Goal: Check status: Check status

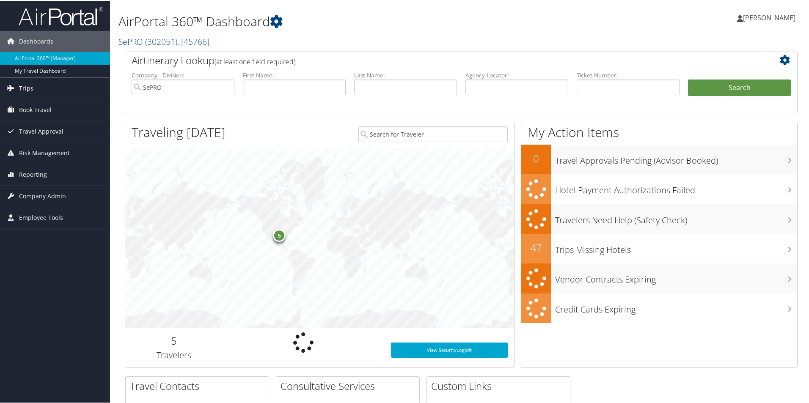
click at [23, 87] on span "Trips" at bounding box center [26, 87] width 14 height 21
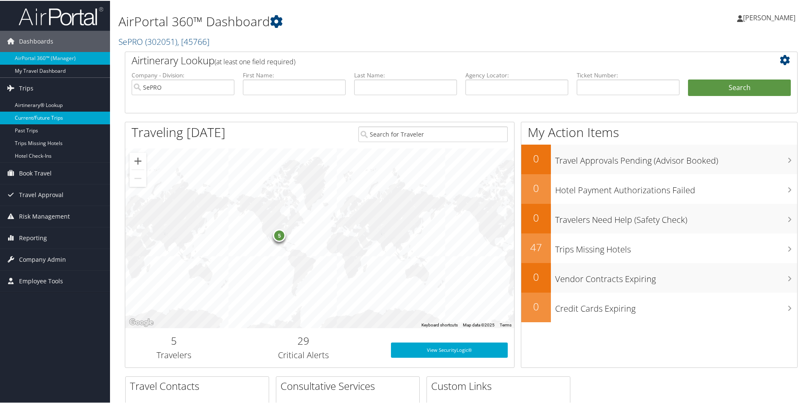
click at [51, 114] on link "Current/Future Trips" at bounding box center [55, 117] width 110 height 13
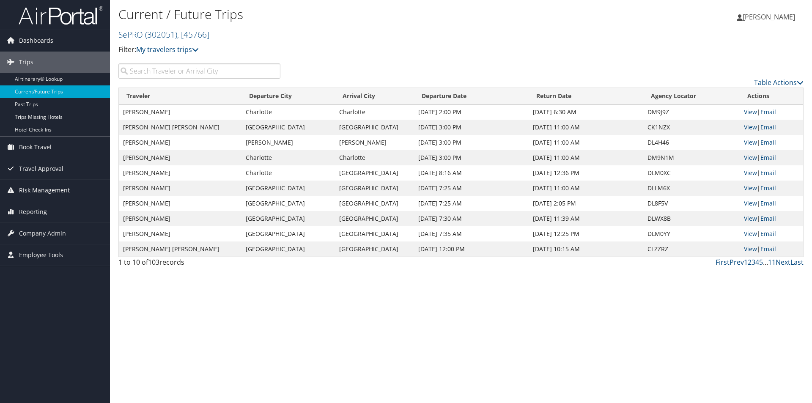
click at [139, 69] on input "search" at bounding box center [199, 70] width 162 height 15
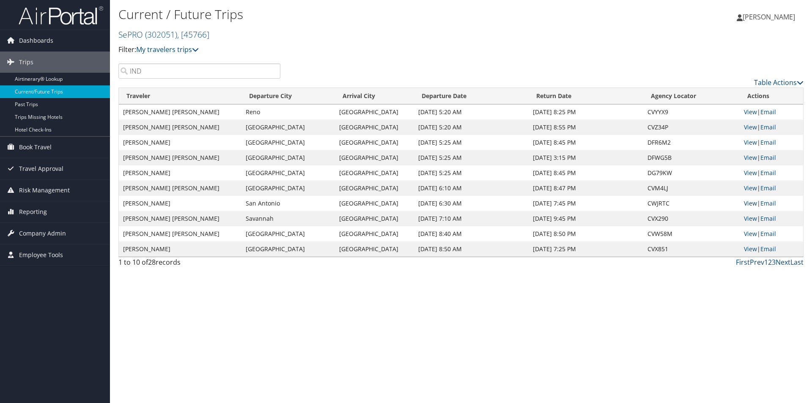
click at [750, 205] on link "View" at bounding box center [750, 203] width 13 height 8
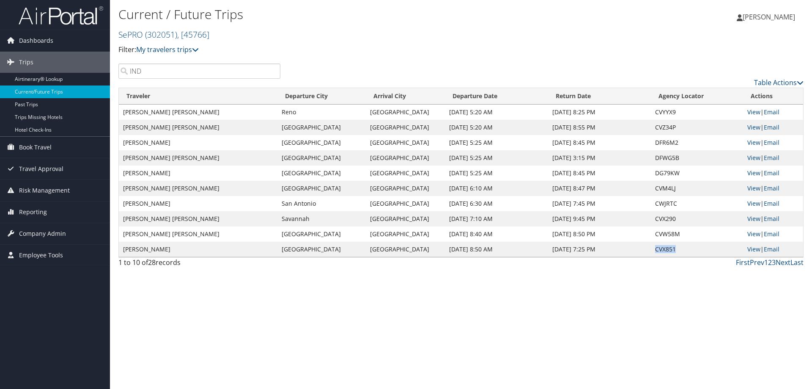
drag, startPoint x: 678, startPoint y: 250, endPoint x: 652, endPoint y: 246, distance: 26.9
click at [652, 246] on td "CVX851" at bounding box center [697, 249] width 92 height 15
copy td "CVX851"
click at [750, 234] on link "View" at bounding box center [754, 234] width 13 height 8
click at [779, 264] on link "Next" at bounding box center [783, 262] width 15 height 9
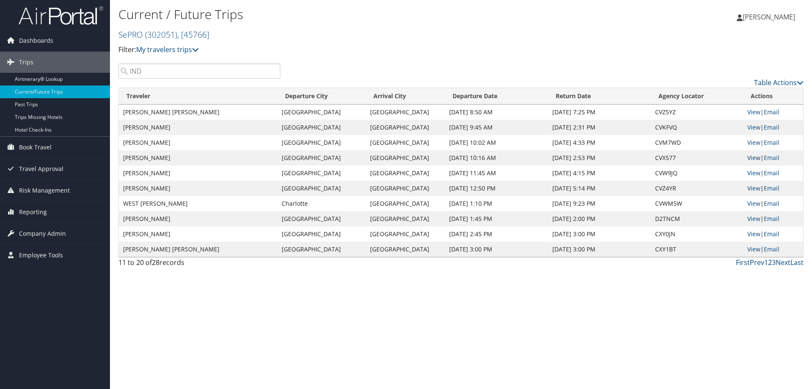
click at [754, 156] on link "View" at bounding box center [754, 158] width 13 height 8
click at [782, 262] on link "Next" at bounding box center [783, 262] width 15 height 9
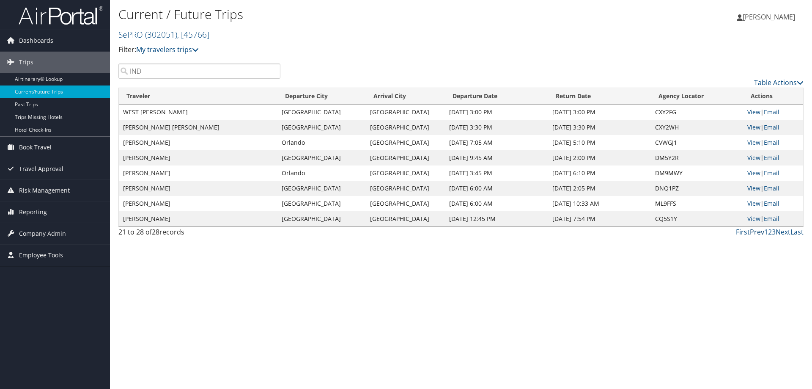
click at [756, 233] on link "Prev" at bounding box center [757, 231] width 14 height 9
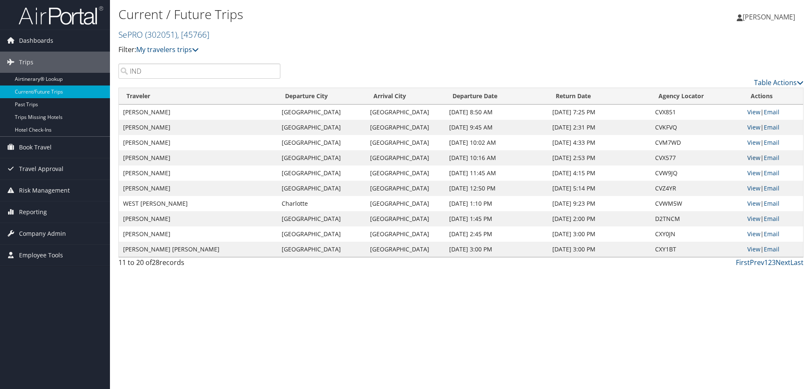
click at [753, 157] on link "View" at bounding box center [754, 158] width 13 height 8
click at [749, 140] on link "View" at bounding box center [754, 142] width 13 height 8
click at [752, 185] on link "View" at bounding box center [754, 188] width 13 height 8
click at [758, 219] on link "View" at bounding box center [754, 219] width 13 height 8
click at [754, 141] on link "View" at bounding box center [754, 142] width 13 height 8
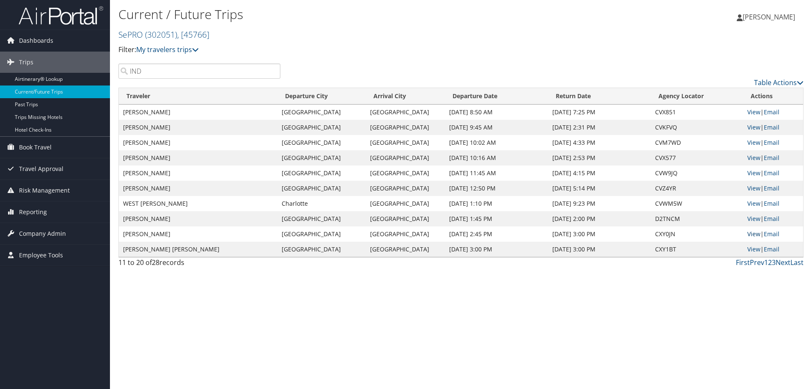
click at [753, 233] on link "View" at bounding box center [754, 234] width 13 height 8
drag, startPoint x: 762, startPoint y: 248, endPoint x: 755, endPoint y: 249, distance: 6.9
click at [759, 247] on td "View | Email" at bounding box center [773, 249] width 60 height 15
click at [755, 249] on link "View" at bounding box center [754, 249] width 13 height 8
click at [780, 261] on link "Next" at bounding box center [783, 262] width 15 height 9
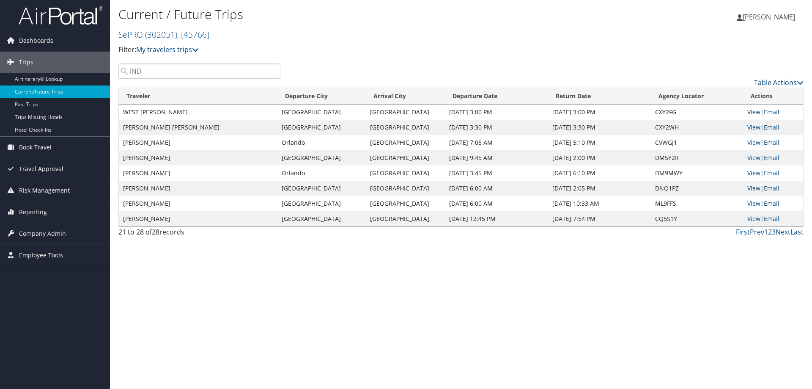
click at [751, 113] on link "View" at bounding box center [754, 112] width 13 height 8
click at [756, 127] on link "View" at bounding box center [754, 127] width 13 height 8
drag, startPoint x: 172, startPoint y: 72, endPoint x: 84, endPoint y: 24, distance: 100.5
click at [80, 36] on div "Dashboards AirPortal 360™ (Manager) My Travel Dashboard Trips Airtinerary® Look…" at bounding box center [406, 194] width 812 height 389
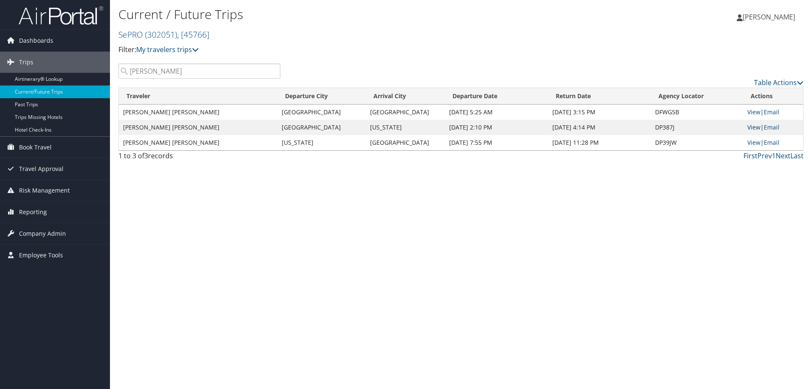
click at [754, 125] on link "View" at bounding box center [754, 127] width 13 height 8
click at [152, 75] on input "tim" at bounding box center [199, 70] width 162 height 15
type input "t"
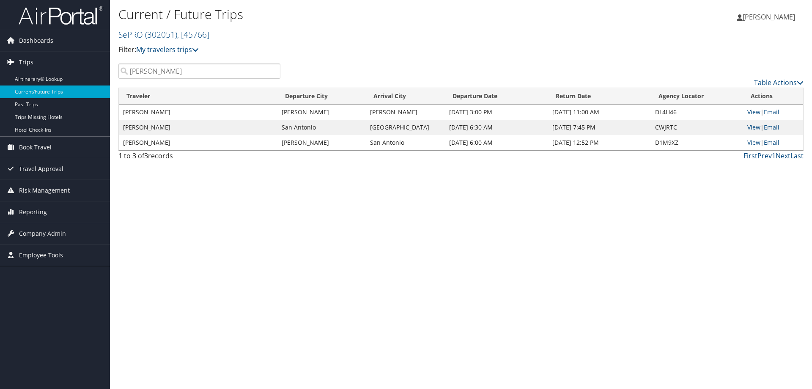
drag, startPoint x: 159, startPoint y: 73, endPoint x: 72, endPoint y: 63, distance: 87.2
click at [74, 66] on div "Dashboards AirPortal 360™ (Manager) My Travel Dashboard Trips Airtinerary® Look…" at bounding box center [406, 194] width 812 height 389
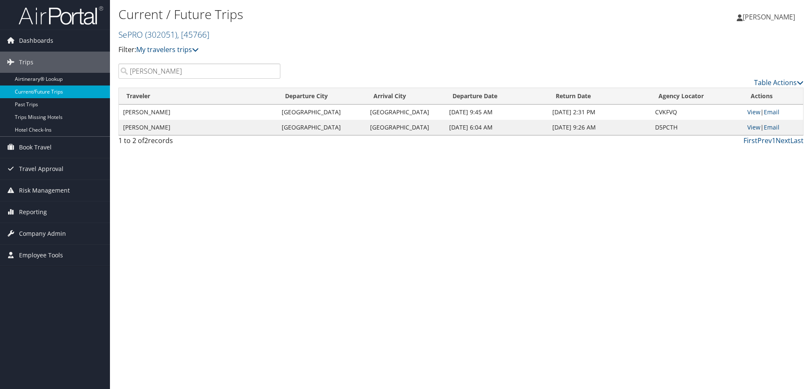
type input "jeremy slade"
drag, startPoint x: 179, startPoint y: 73, endPoint x: 44, endPoint y: 50, distance: 136.5
click at [48, 52] on div "Dashboards AirPortal 360™ (Manager) My Travel Dashboard Trips Airtinerary® Look…" at bounding box center [406, 194] width 812 height 389
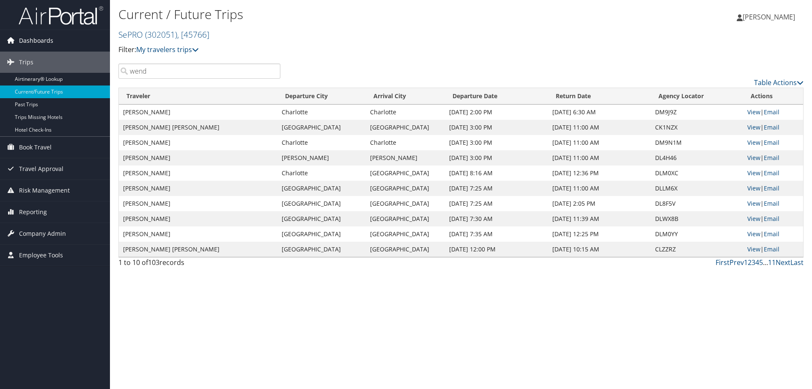
type input "wendi"
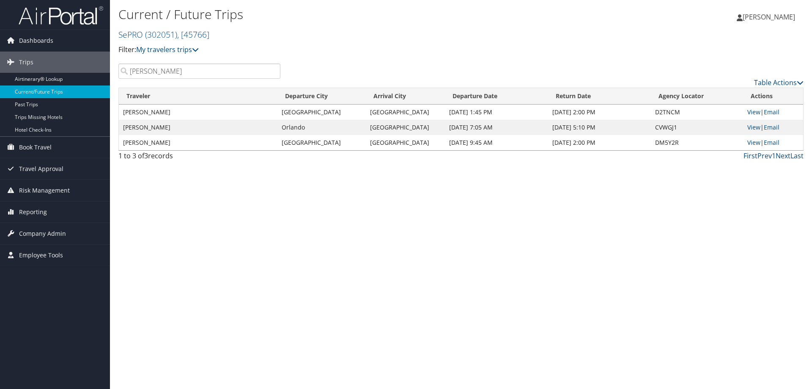
click at [272, 69] on input "wendi" at bounding box center [199, 70] width 162 height 15
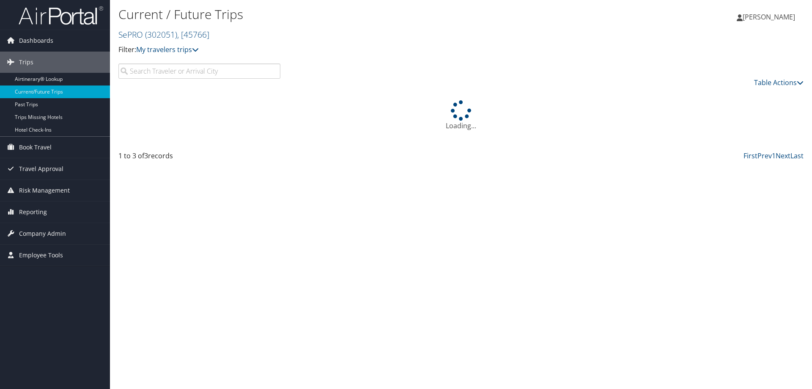
drag, startPoint x: 179, startPoint y: 72, endPoint x: 183, endPoint y: 69, distance: 5.2
click at [179, 72] on input "search" at bounding box center [199, 70] width 162 height 15
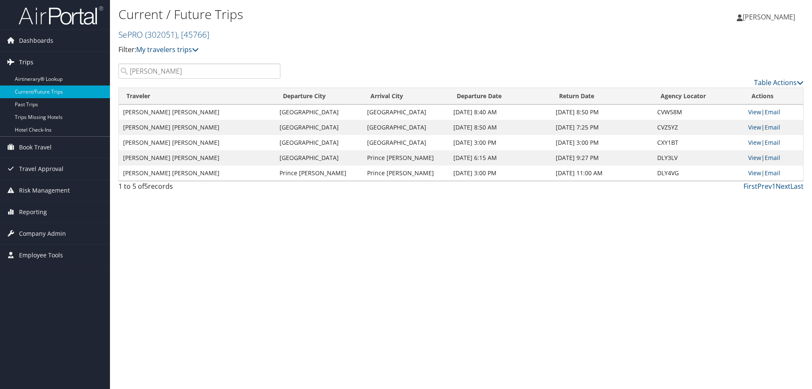
drag, startPoint x: 148, startPoint y: 71, endPoint x: 54, endPoint y: 65, distance: 94.5
click at [68, 67] on div "Dashboards AirPortal 360™ (Manager) My Travel Dashboard Trips Airtinerary® Look…" at bounding box center [406, 194] width 812 height 389
type input "e"
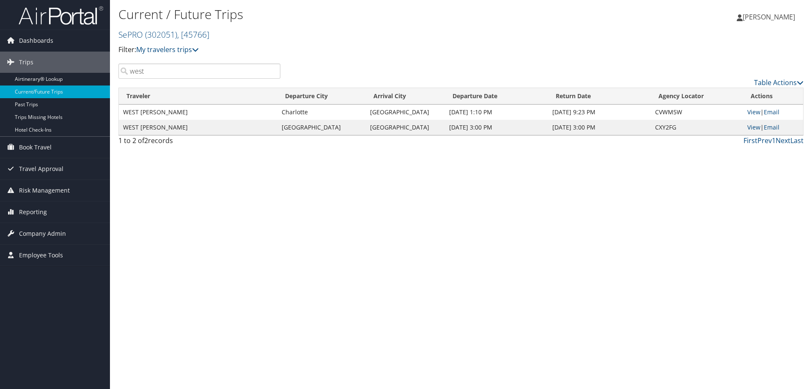
click at [150, 74] on input "west" at bounding box center [199, 70] width 162 height 15
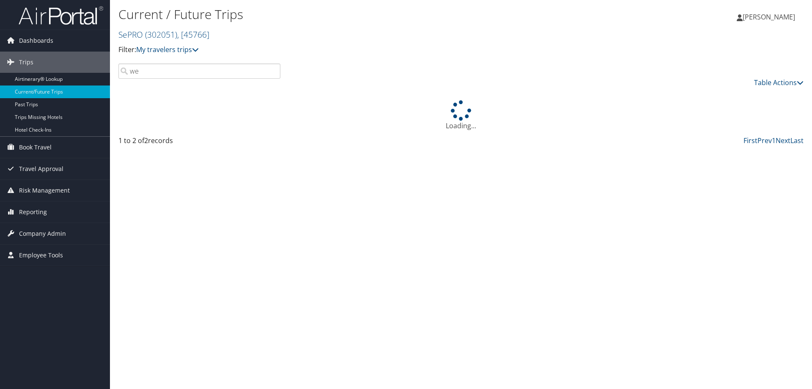
type input "w"
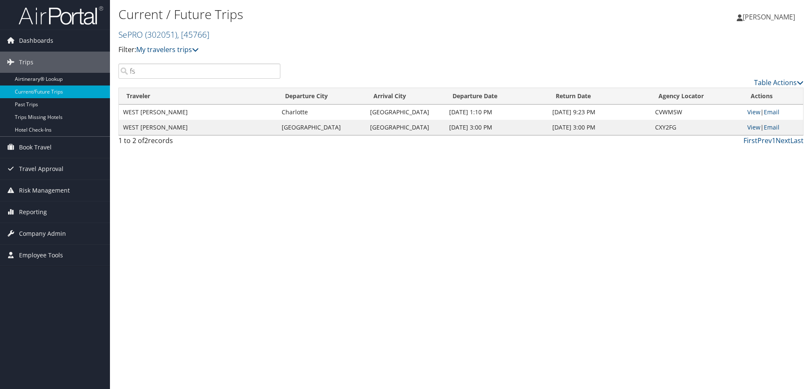
type input "f"
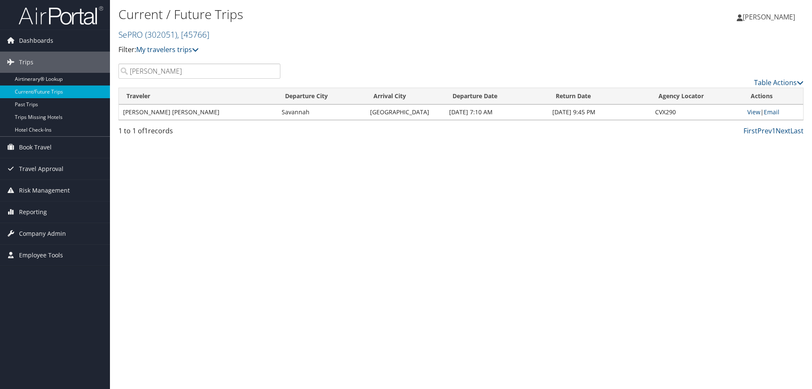
click at [161, 77] on input "dalton" at bounding box center [199, 70] width 162 height 15
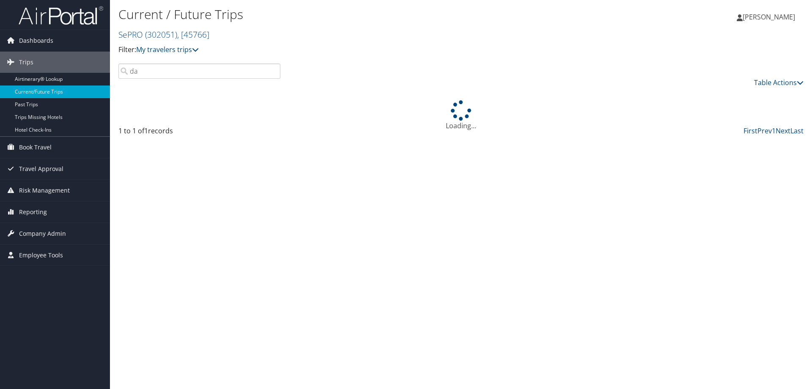
type input "d"
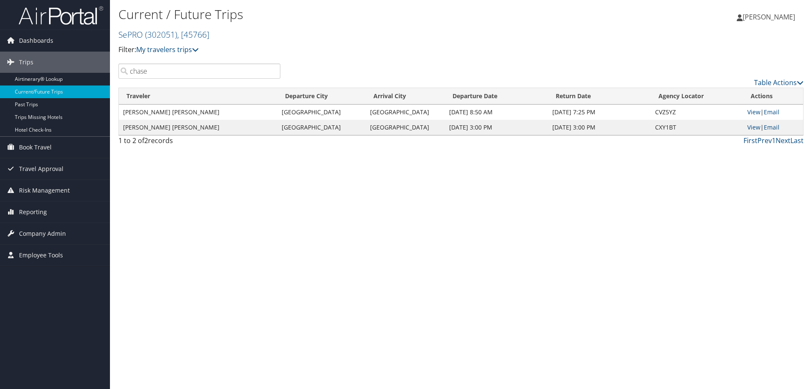
click at [160, 74] on input "chase" at bounding box center [199, 70] width 162 height 15
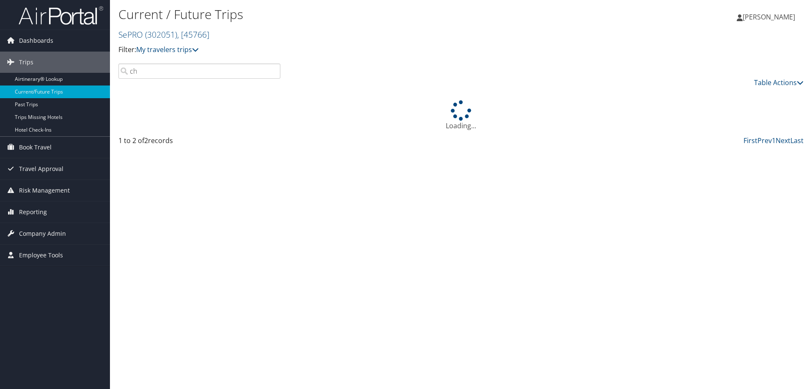
type input "c"
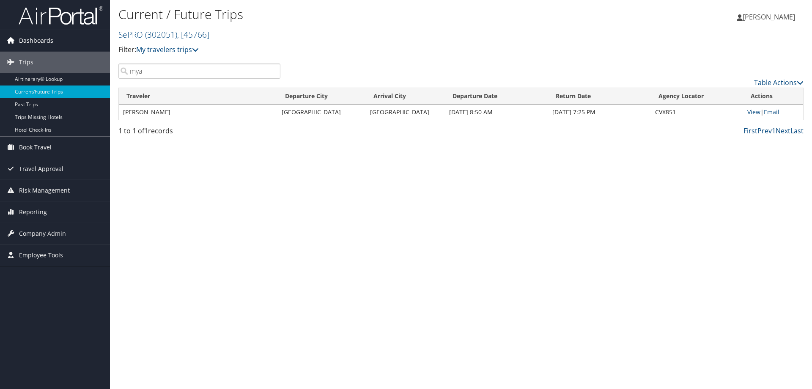
drag, startPoint x: 149, startPoint y: 73, endPoint x: 40, endPoint y: 51, distance: 110.5
click at [41, 52] on div "Dashboards AirPortal 360™ (Manager) My Travel Dashboard Trips Airtinerary® Look…" at bounding box center [406, 194] width 812 height 389
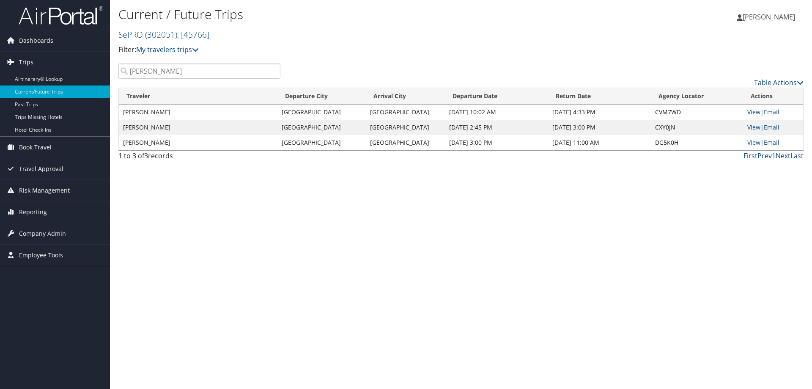
drag, startPoint x: 134, startPoint y: 68, endPoint x: 72, endPoint y: 61, distance: 62.1
click at [75, 61] on div "Dashboards AirPortal 360™ (Manager) My Travel Dashboard Trips Airtinerary® Look…" at bounding box center [406, 194] width 812 height 389
drag, startPoint x: 149, startPoint y: 71, endPoint x: 88, endPoint y: 61, distance: 61.7
click at [90, 63] on div "Dashboards AirPortal 360™ (Manager) My Travel Dashboard Trips Airtinerary® Look…" at bounding box center [406, 194] width 812 height 389
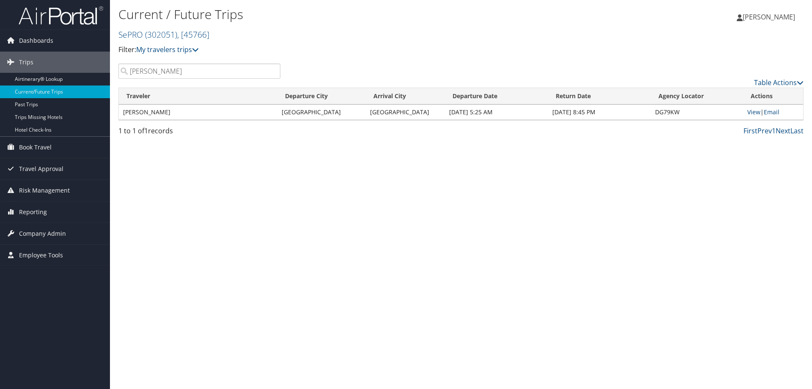
drag, startPoint x: 169, startPoint y: 72, endPoint x: 116, endPoint y: 62, distance: 53.8
click at [116, 62] on div "Current / Future Trips SePRO ( 302051 ) , [ 45766 ] SePRO SePRO, [45766] Filter…" at bounding box center [461, 194] width 702 height 389
drag, startPoint x: 159, startPoint y: 72, endPoint x: 82, endPoint y: 61, distance: 77.8
click at [82, 61] on div "Dashboards AirPortal 360™ (Manager) My Travel Dashboard Trips Airtinerary® Look…" at bounding box center [406, 194] width 812 height 389
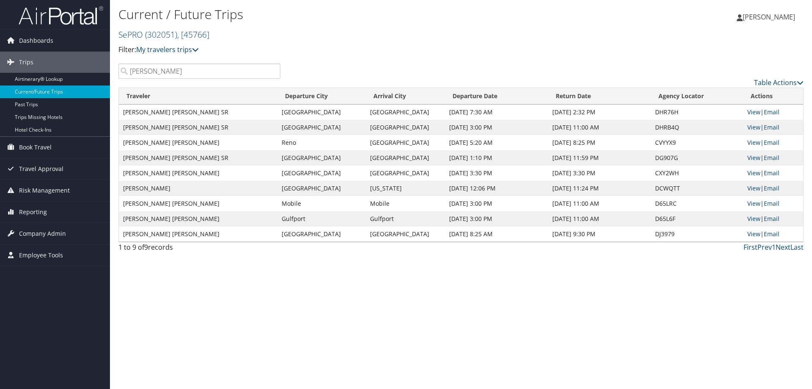
click at [193, 66] on input "MICHAEL" at bounding box center [199, 70] width 162 height 15
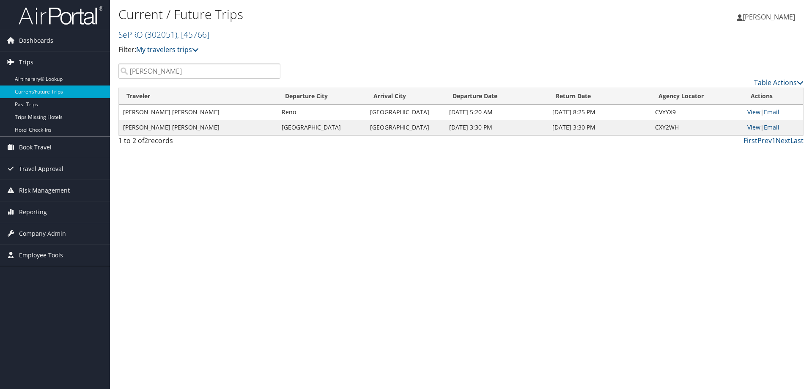
drag, startPoint x: 210, startPoint y: 67, endPoint x: 50, endPoint y: 56, distance: 160.3
click at [50, 57] on div "Dashboards AirPortal 360™ (Manager) My Travel Dashboard Trips Airtinerary® Look…" at bounding box center [406, 194] width 812 height 389
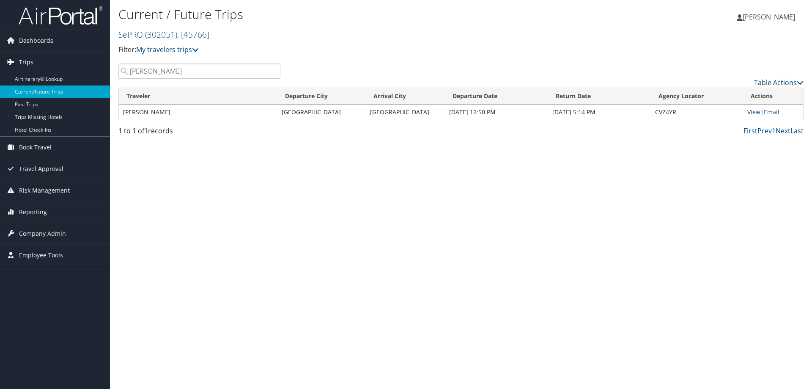
drag, startPoint x: 167, startPoint y: 72, endPoint x: 28, endPoint y: 57, distance: 140.0
click at [31, 57] on div "Dashboards AirPortal 360™ (Manager) My Travel Dashboard Trips Airtinerary® Look…" at bounding box center [406, 194] width 812 height 389
type input "TRAVIS"
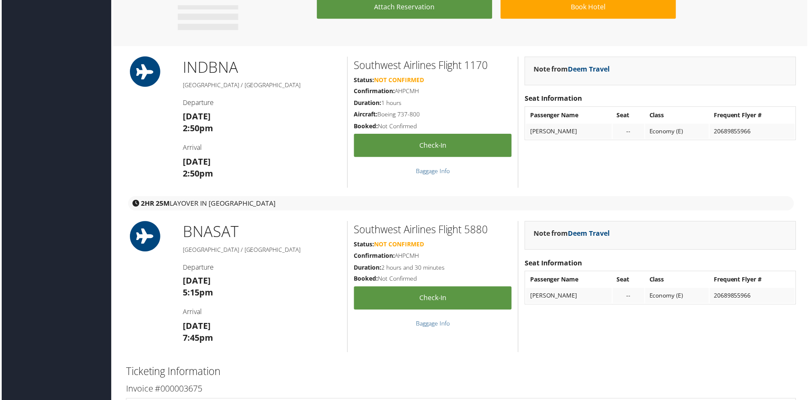
scroll to position [635, 0]
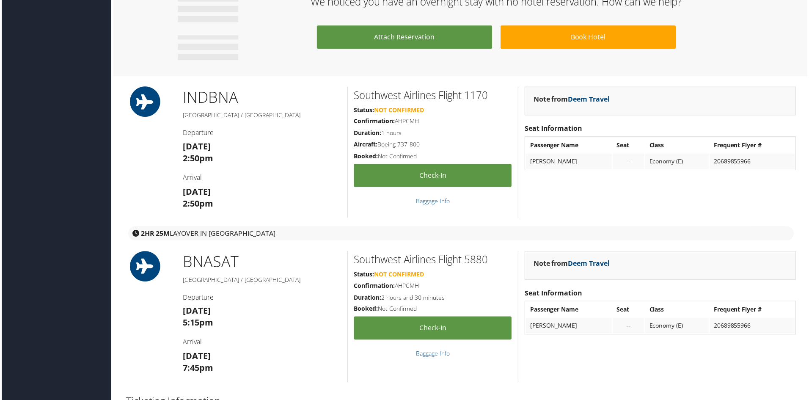
click at [223, 174] on h4 "Arrival" at bounding box center [261, 177] width 159 height 9
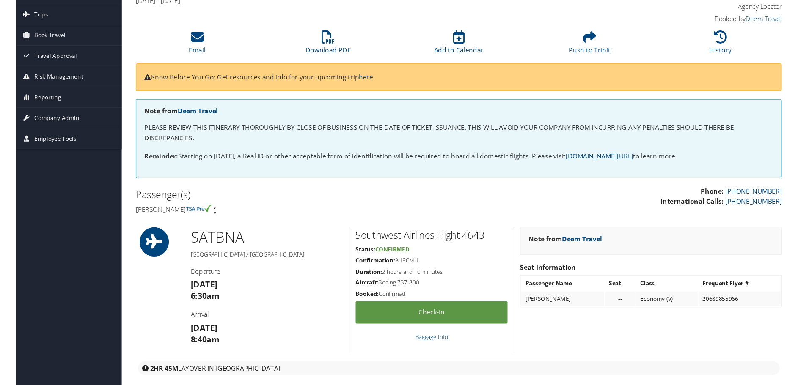
scroll to position [0, 0]
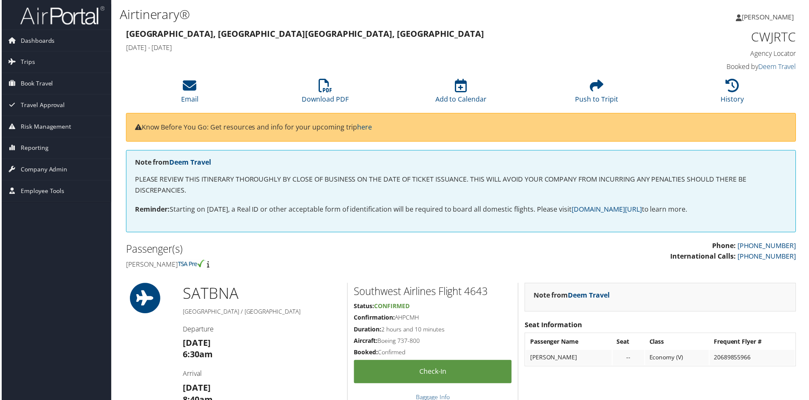
click at [591, 24] on div "Chelsea Pyle Chelsea Pyle My Settings Travel Agency Contacts View Travel Profil…" at bounding box center [677, 20] width 271 height 33
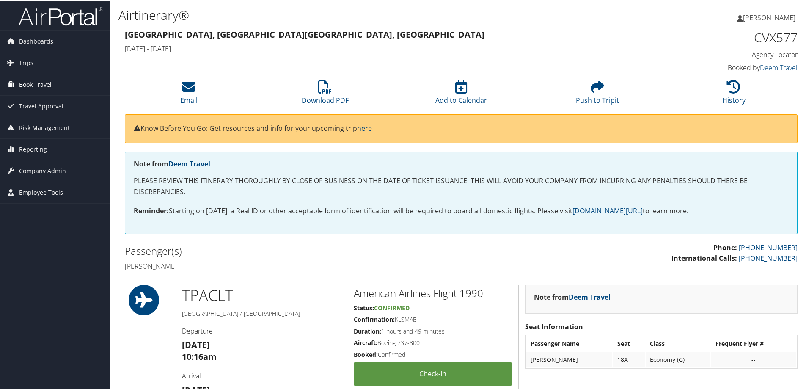
click at [33, 82] on span "Book Travel" at bounding box center [35, 83] width 33 height 21
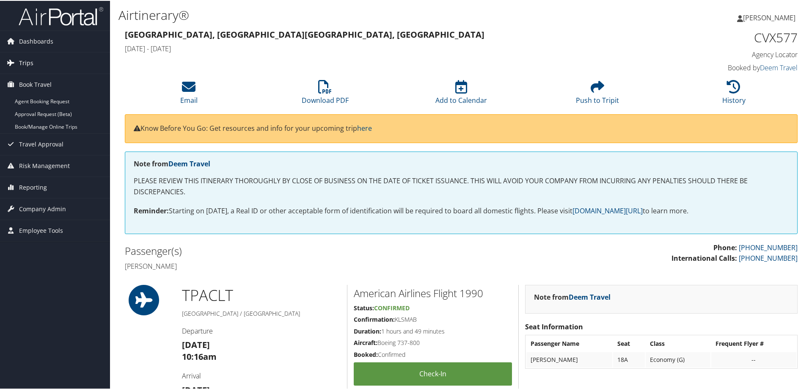
click at [26, 63] on span "Trips" at bounding box center [26, 62] width 14 height 21
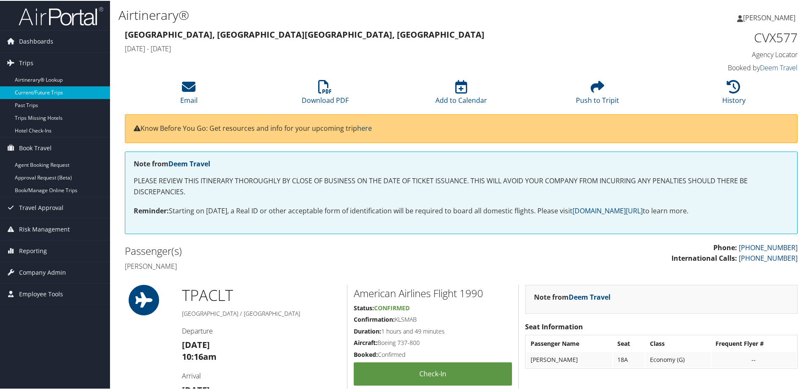
click at [35, 89] on link "Current/Future Trips" at bounding box center [55, 91] width 110 height 13
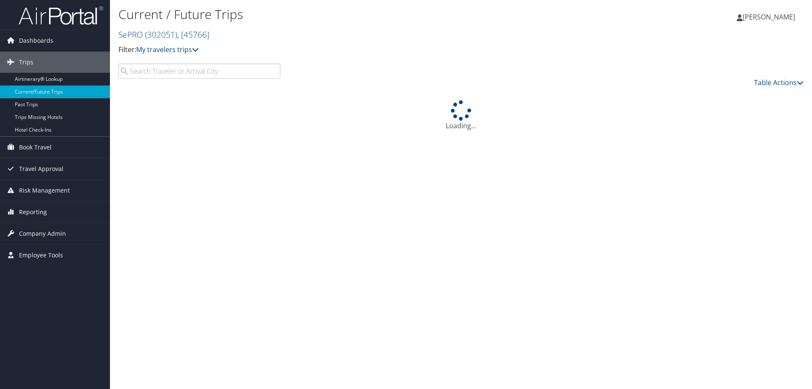
click at [171, 67] on input "search" at bounding box center [199, 70] width 162 height 15
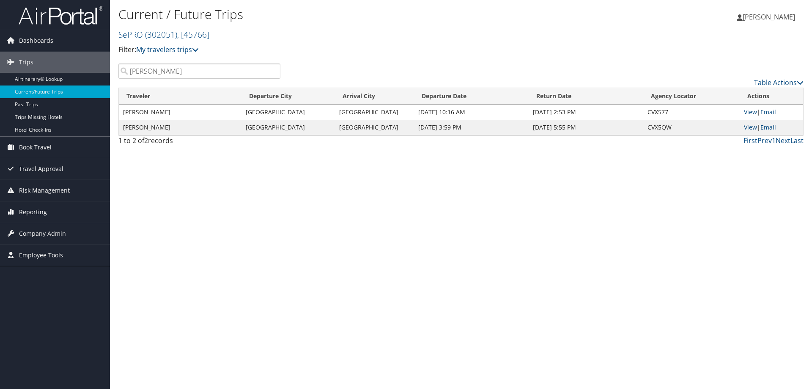
type input "[PERSON_NAME]"
click at [751, 130] on link "View" at bounding box center [750, 127] width 13 height 8
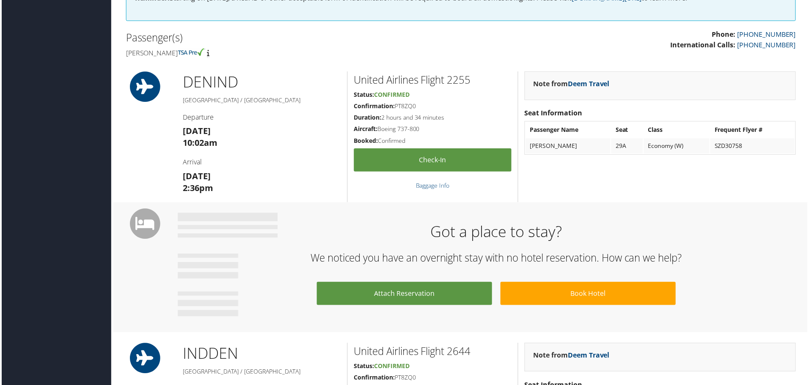
scroll to position [212, 0]
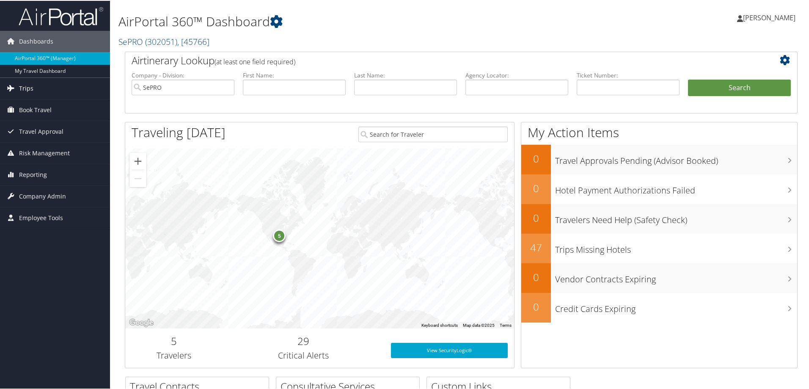
click at [27, 86] on span "Trips" at bounding box center [26, 87] width 14 height 21
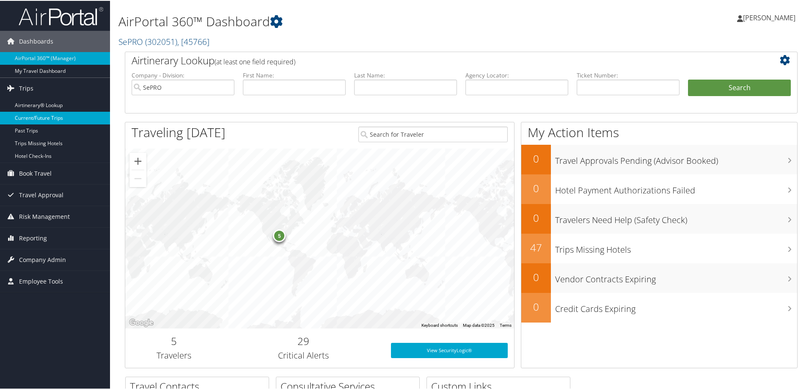
click at [48, 116] on link "Current/Future Trips" at bounding box center [55, 117] width 110 height 13
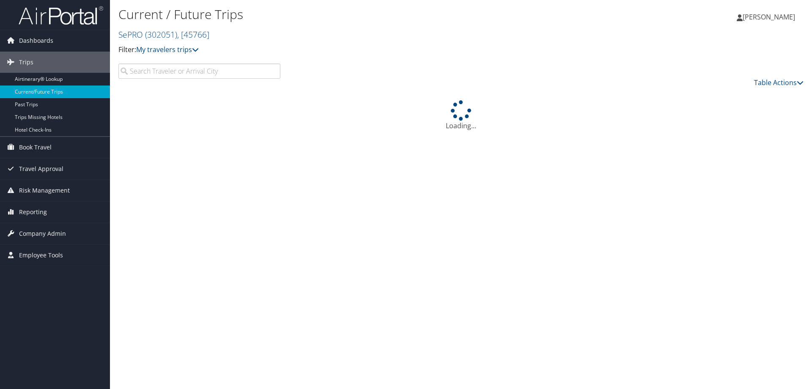
click at [184, 75] on input "search" at bounding box center [199, 70] width 162 height 15
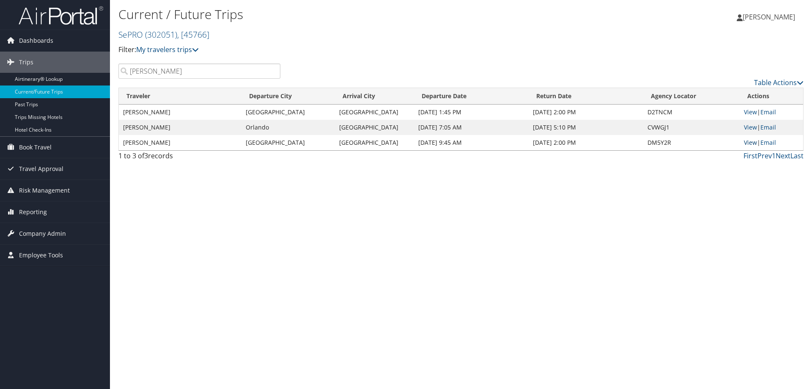
type input "wendi"
click at [748, 144] on link "View" at bounding box center [750, 142] width 13 height 8
click at [38, 144] on span "Book Travel" at bounding box center [35, 147] width 33 height 21
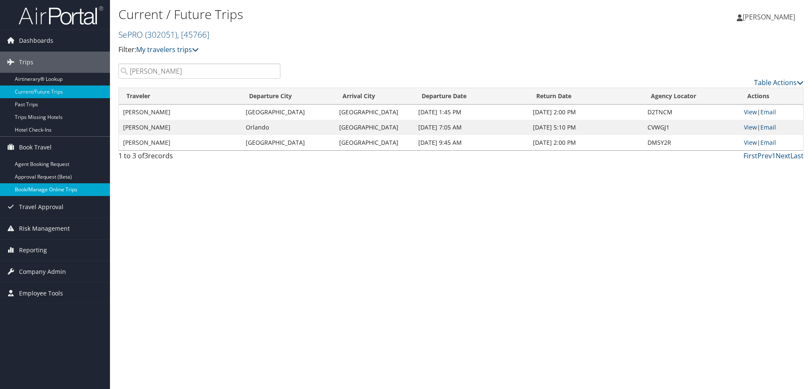
click at [45, 186] on link "Book/Manage Online Trips" at bounding box center [55, 189] width 110 height 13
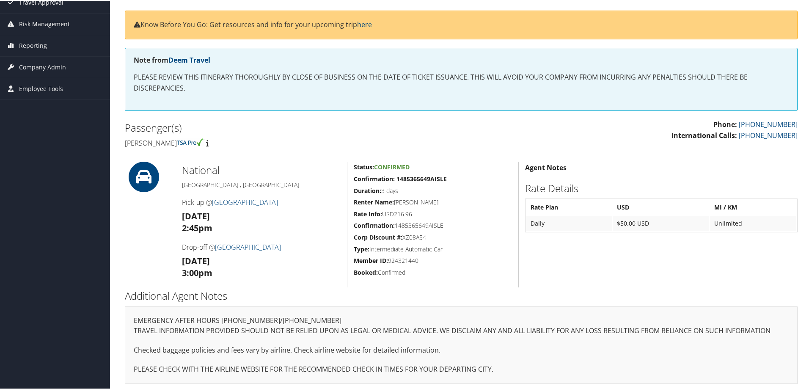
scroll to position [106, 0]
